Goal: Task Accomplishment & Management: Manage account settings

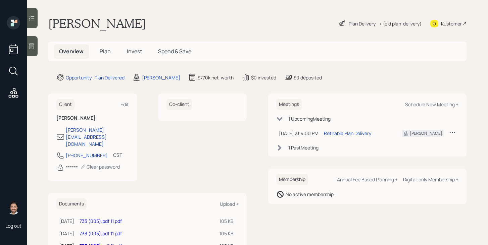
click at [107, 54] on span "Plan" at bounding box center [105, 51] width 11 height 7
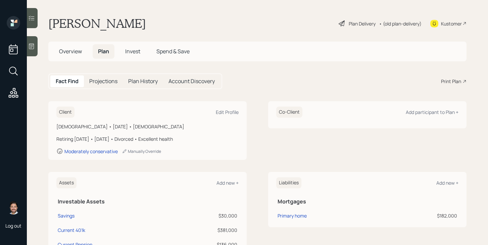
click at [77, 53] on span "Overview" at bounding box center [70, 51] width 23 height 7
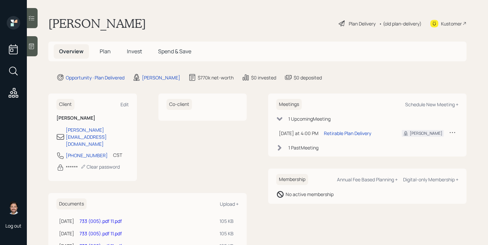
click at [115, 218] on link "733 (005).pdf 11.pdf" at bounding box center [100, 221] width 42 height 6
click at [120, 218] on link "733 (005).pdf 11.pdf" at bounding box center [100, 221] width 42 height 6
click at [356, 24] on div "Plan Delivery" at bounding box center [362, 23] width 27 height 7
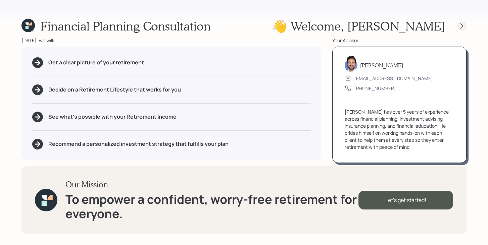
click at [462, 30] on div at bounding box center [461, 25] width 9 height 9
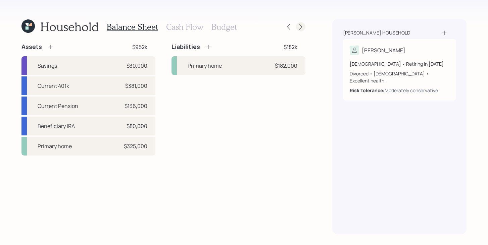
click at [304, 29] on icon at bounding box center [300, 26] width 7 height 7
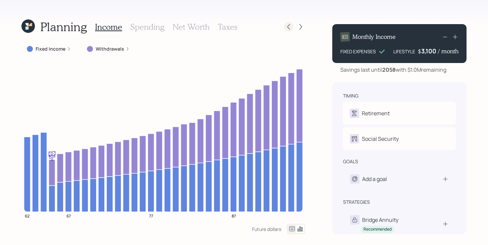
click at [287, 25] on icon at bounding box center [288, 26] width 7 height 7
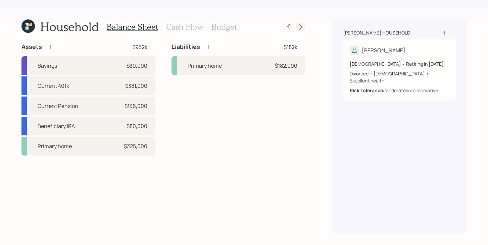
click at [301, 27] on icon at bounding box center [300, 26] width 7 height 7
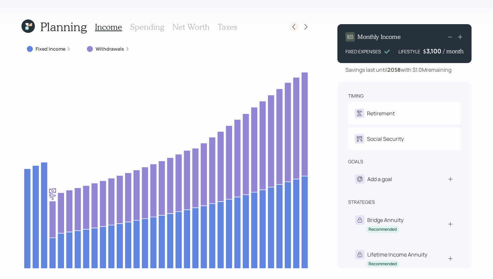
click at [293, 27] on icon at bounding box center [294, 27] width 3 height 6
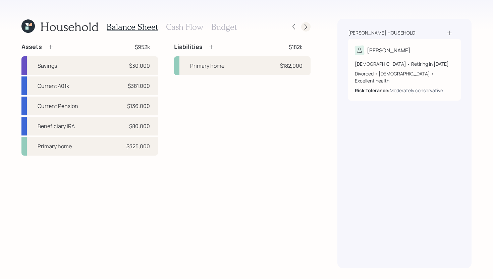
click at [307, 25] on icon at bounding box center [306, 26] width 7 height 7
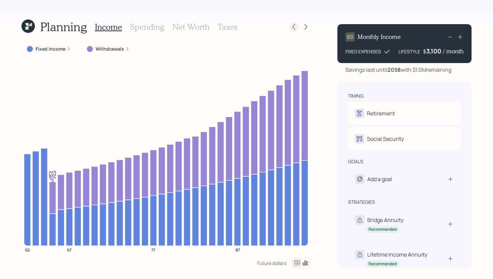
click at [292, 30] on icon at bounding box center [293, 26] width 7 height 7
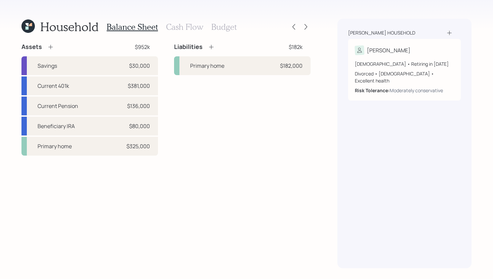
click at [221, 25] on h3 "Budget" at bounding box center [223, 27] width 25 height 10
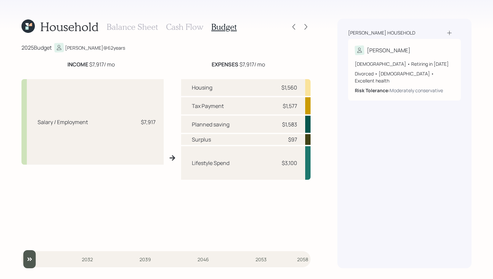
click at [146, 28] on h3 "Balance Sheet" at bounding box center [132, 27] width 51 height 10
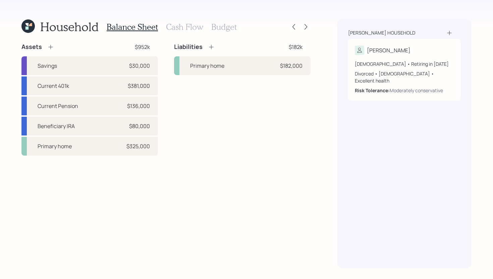
click at [177, 28] on h3 "Cash Flow" at bounding box center [184, 27] width 37 height 10
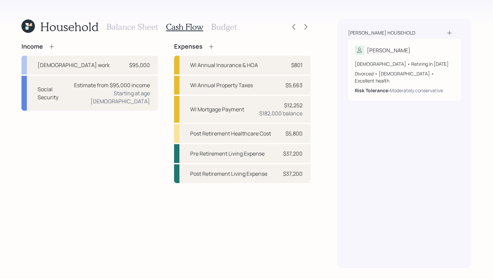
click at [223, 28] on h3 "Budget" at bounding box center [223, 27] width 25 height 10
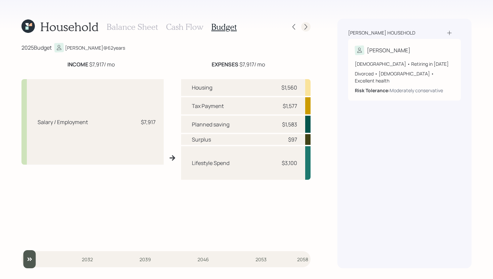
click at [303, 27] on icon at bounding box center [306, 26] width 7 height 7
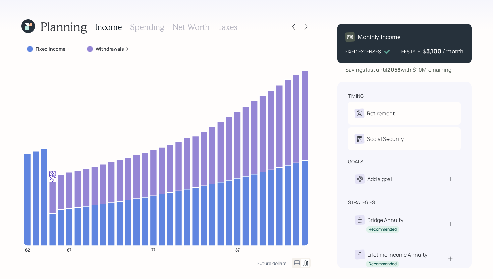
drag, startPoint x: 455, startPoint y: 72, endPoint x: 414, endPoint y: 73, distance: 41.6
click at [414, 73] on div "Savings last until 2058 with $1.0M remaining" at bounding box center [404, 70] width 134 height 8
click at [414, 73] on div "Savings last until 2058 with $1.0M remaining" at bounding box center [399, 70] width 106 height 8
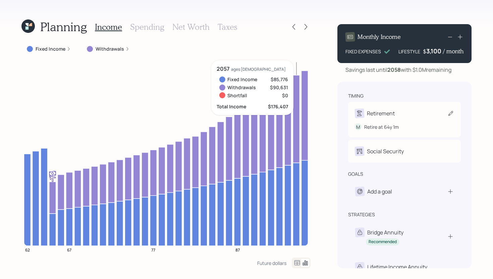
click at [416, 104] on div "Retirement M Retire at 64y 1m" at bounding box center [404, 119] width 113 height 35
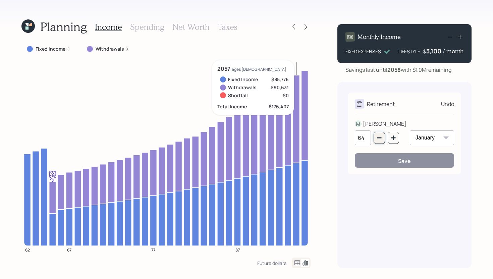
click at [380, 139] on icon "button" at bounding box center [379, 137] width 5 height 5
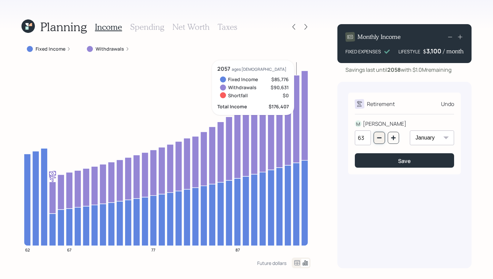
click at [380, 139] on icon "button" at bounding box center [379, 137] width 5 height 5
type input "62"
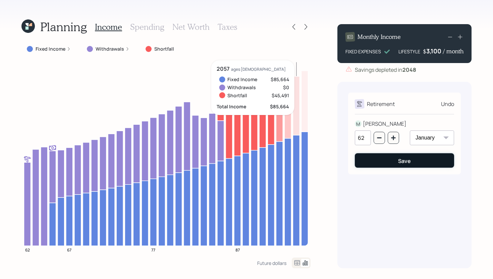
click at [382, 163] on button "Save" at bounding box center [404, 160] width 99 height 14
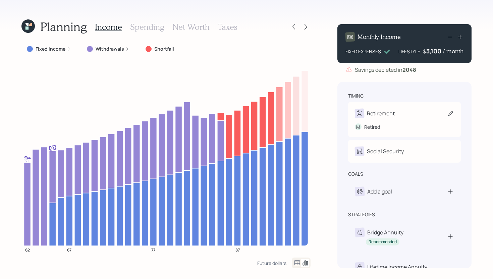
click at [396, 112] on div "Retirement" at bounding box center [404, 113] width 99 height 9
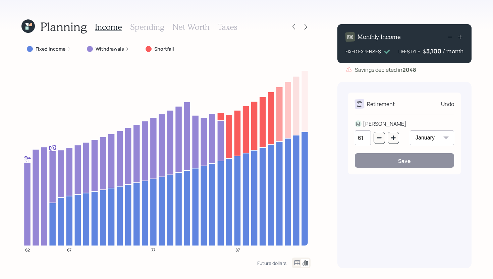
click at [386, 142] on div "61" at bounding box center [377, 137] width 44 height 15
click at [392, 141] on button "button" at bounding box center [393, 138] width 11 height 12
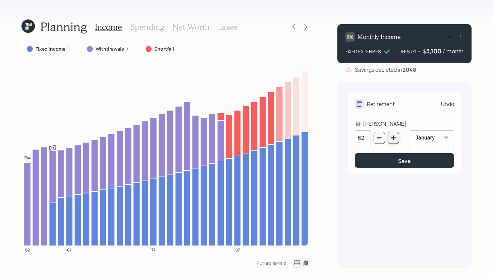
click at [394, 140] on icon "button" at bounding box center [393, 137] width 5 height 5
type input "63"
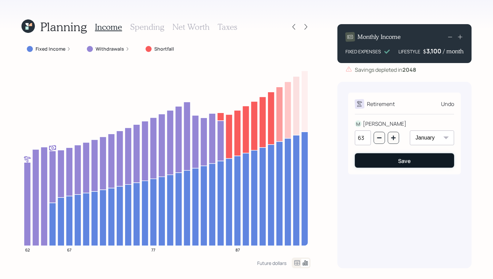
click at [393, 157] on button "Save" at bounding box center [404, 160] width 99 height 14
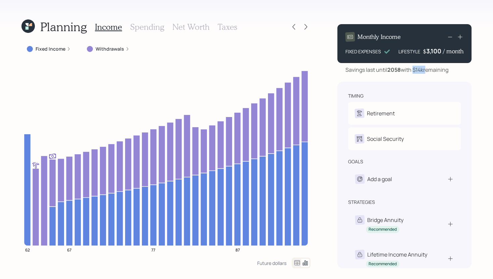
drag, startPoint x: 415, startPoint y: 69, endPoint x: 426, endPoint y: 69, distance: 11.4
click at [426, 69] on div "Savings last until 2058 with $14k remaining" at bounding box center [397, 70] width 103 height 8
click at [273, 261] on div "Future dollars" at bounding box center [271, 263] width 29 height 6
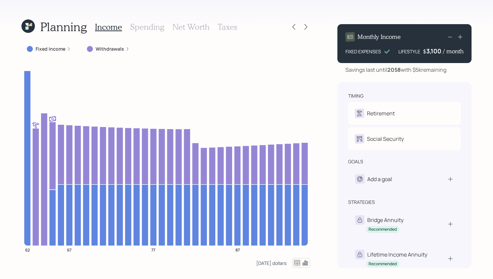
click at [272, 264] on div "Today's dollars" at bounding box center [271, 263] width 30 height 6
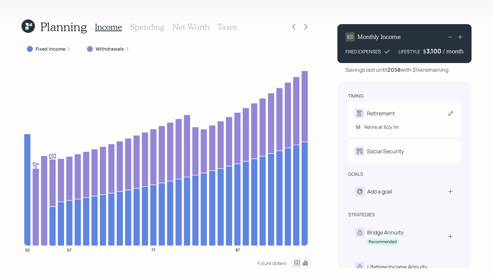
click at [416, 107] on div "Retirement M Retire at 62y 1m" at bounding box center [404, 119] width 113 height 35
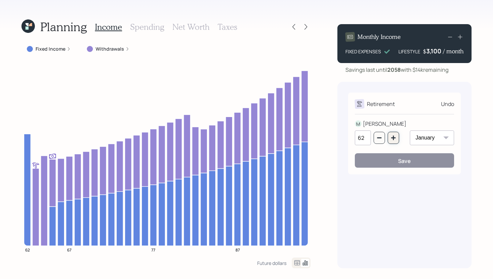
click at [395, 139] on icon "button" at bounding box center [393, 137] width 5 height 5
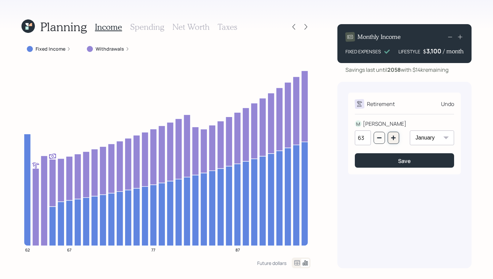
click at [395, 139] on icon "button" at bounding box center [393, 137] width 5 height 5
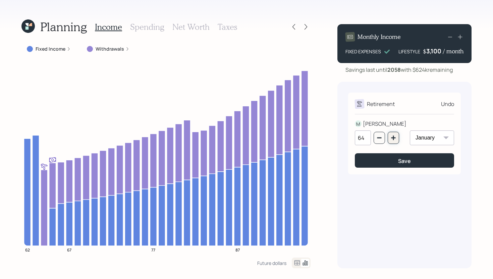
click at [395, 139] on icon "button" at bounding box center [393, 137] width 5 height 5
type input "65"
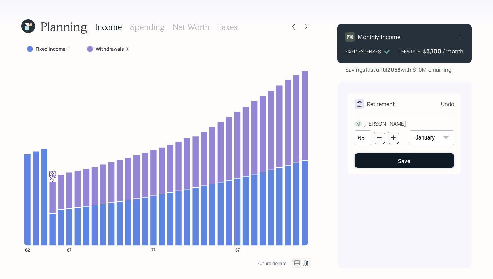
click at [399, 163] on div "Save" at bounding box center [404, 160] width 13 height 7
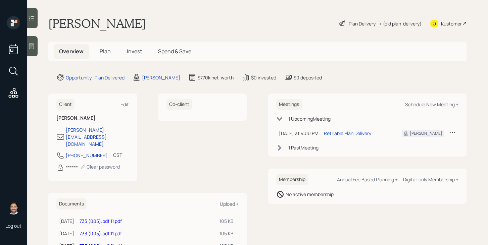
click at [138, 51] on span "Invest" at bounding box center [134, 51] width 15 height 7
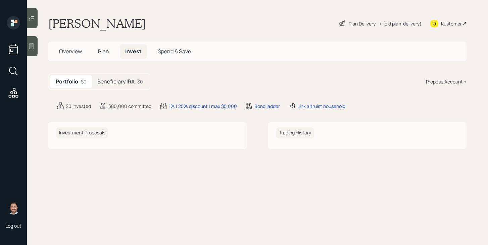
click at [132, 79] on h5 "Beneficiary IRA" at bounding box center [115, 81] width 37 height 6
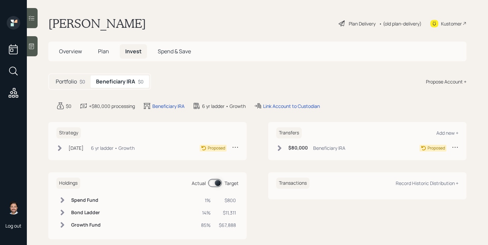
click at [64, 84] on h5 "Portfolio" at bounding box center [66, 81] width 21 height 6
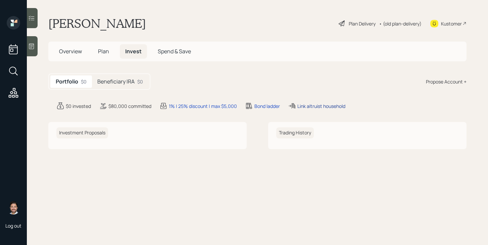
click at [306, 106] on div "Link altruist household" at bounding box center [321, 106] width 48 height 7
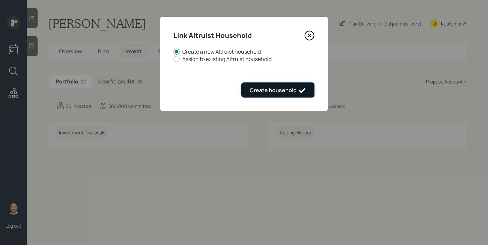
click at [278, 89] on div "Create household" at bounding box center [278, 91] width 56 height 8
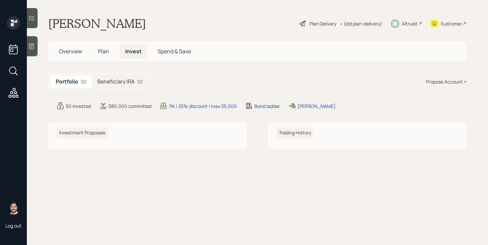
click at [412, 25] on div "Altruist" at bounding box center [410, 23] width 16 height 7
click at [101, 46] on h5 "Plan" at bounding box center [104, 51] width 22 height 14
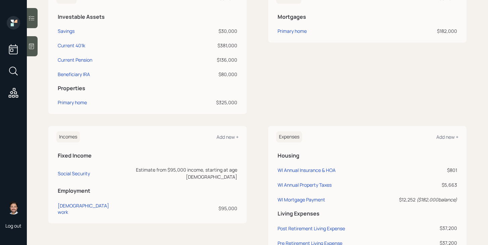
scroll to position [184, 0]
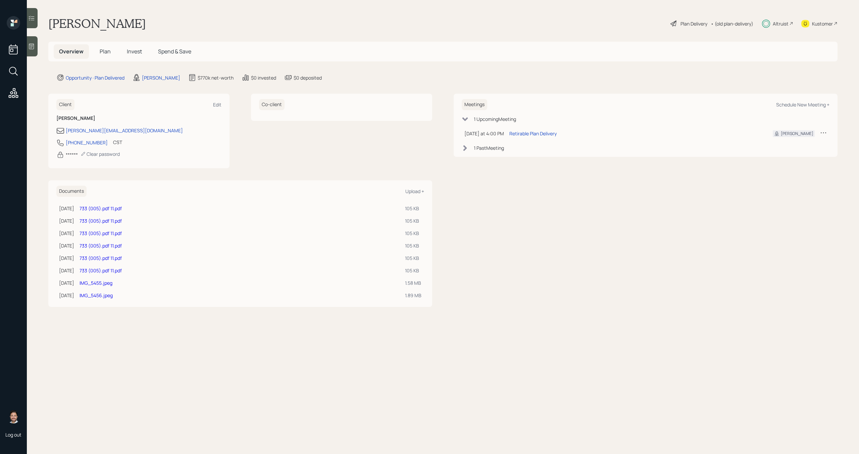
click at [103, 50] on span "Plan" at bounding box center [105, 51] width 11 height 7
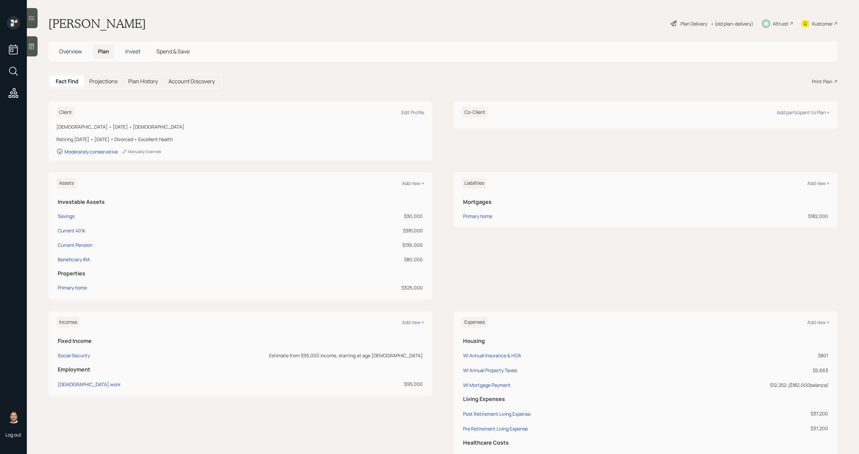
click at [139, 46] on h5 "Invest" at bounding box center [133, 51] width 26 height 14
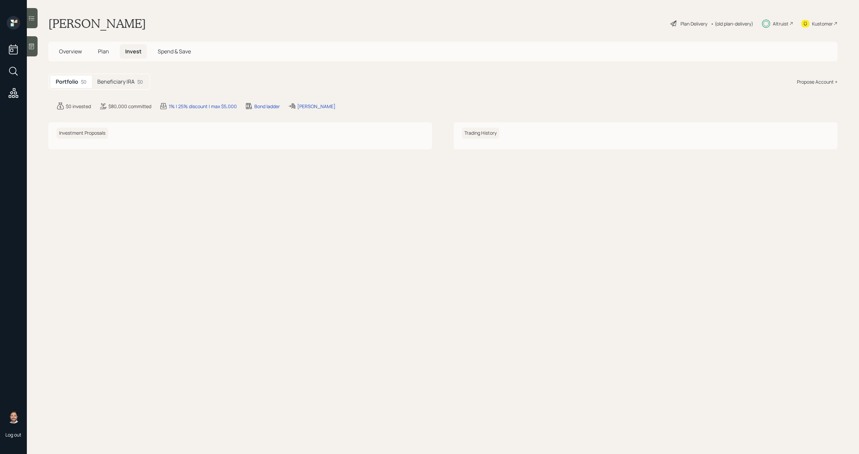
click at [104, 53] on span "Plan" at bounding box center [103, 51] width 11 height 7
